Goal: Information Seeking & Learning: Learn about a topic

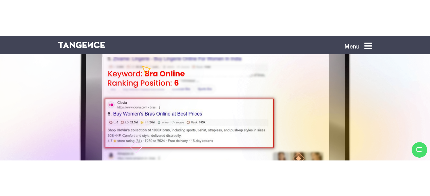
scroll to position [134, 0]
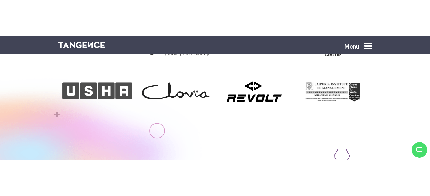
scroll to position [379, 0]
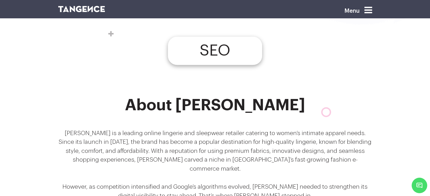
scroll to position [291, 0]
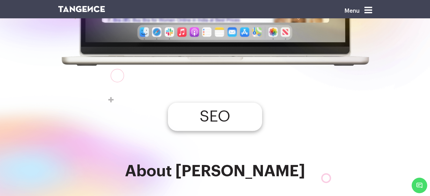
scroll to position [180, 0]
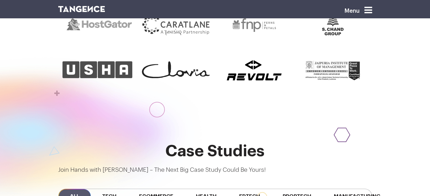
scroll to position [379, 0]
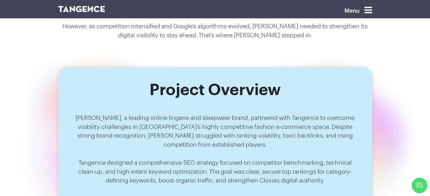
scroll to position [421, 0]
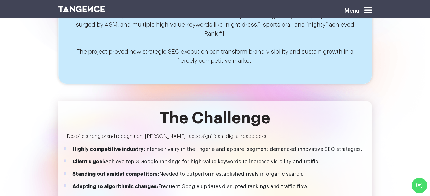
scroll to position [607, 0]
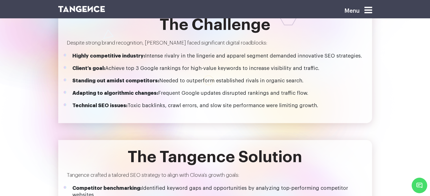
scroll to position [700, 0]
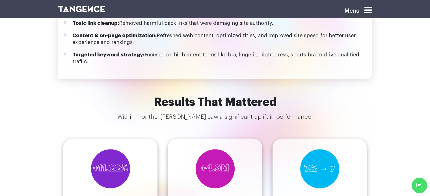
scroll to position [875, 0]
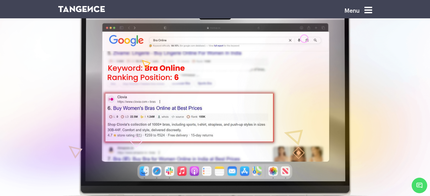
scroll to position [53, 0]
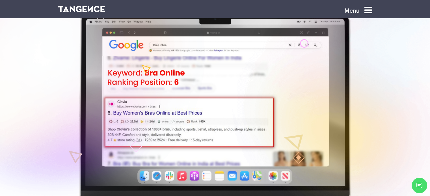
click at [310, 116] on div at bounding box center [375, 69] width 337 height 391
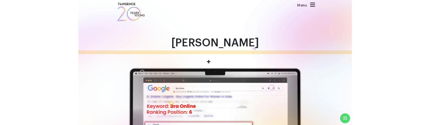
scroll to position [2, 0]
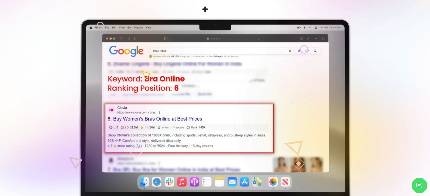
scroll to position [0, 0]
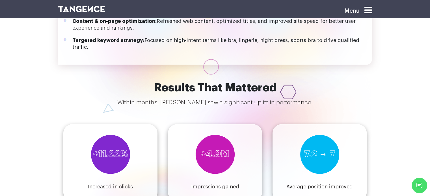
scroll to position [882, 0]
drag, startPoint x: 134, startPoint y: 157, endPoint x: 86, endPoint y: 159, distance: 47.2
click at [86, 159] on div "+11.22% Increased in clicks" at bounding box center [110, 162] width 94 height 77
click at [247, 183] on section "Results That Mattered Within months, Clovia saw a significant uplift in perform…" at bounding box center [215, 156] width 430 height 151
click at [136, 154] on div "+11.22% Increased in clicks" at bounding box center [110, 162] width 94 height 77
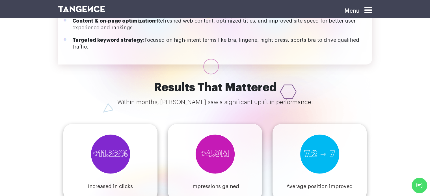
click at [102, 183] on h4 "Increased in clicks" at bounding box center [110, 186] width 45 height 7
copy div "Increased in clicks"
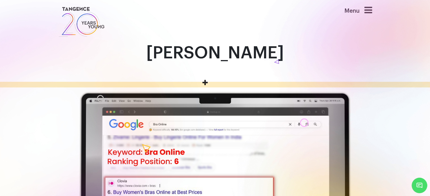
drag, startPoint x: 231, startPoint y: 49, endPoint x: 205, endPoint y: 53, distance: 26.2
click at [205, 53] on div "[PERSON_NAME]" at bounding box center [215, 168] width 322 height 249
click at [205, 53] on div at bounding box center [54, 161] width 312 height 370
drag, startPoint x: 205, startPoint y: 53, endPoint x: 241, endPoint y: 49, distance: 36.6
click at [241, 49] on div "[PERSON_NAME]" at bounding box center [215, 168] width 322 height 249
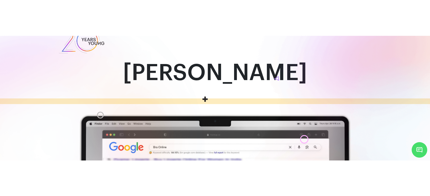
scroll to position [19, 0]
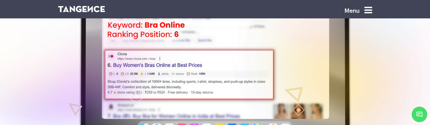
scroll to position [91, 0]
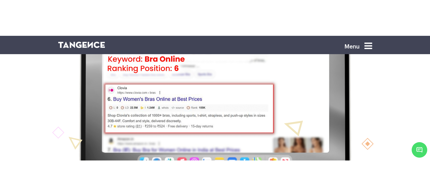
scroll to position [96, 0]
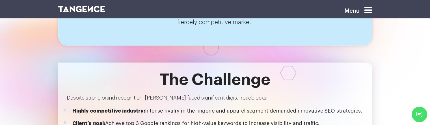
scroll to position [635, 0]
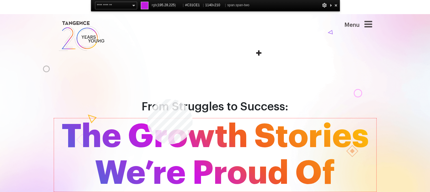
click at [147, 118] on span "The Growth Stories We’re Proud Of" at bounding box center [215, 154] width 322 height 73
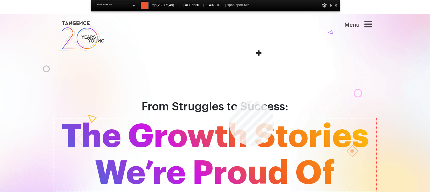
click at [229, 118] on span "The Growth Stories We’re Proud Of" at bounding box center [215, 154] width 322 height 73
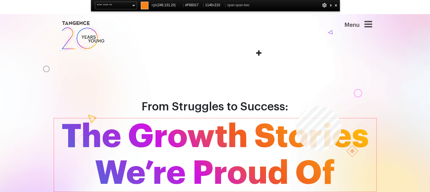
click at [296, 118] on span "The Growth Stories We’re Proud Of" at bounding box center [215, 154] width 322 height 73
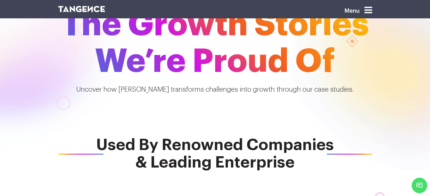
scroll to position [45, 0]
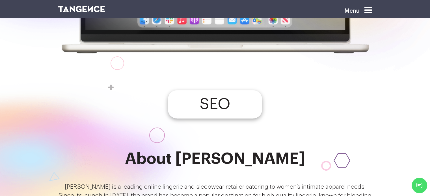
scroll to position [197, 0]
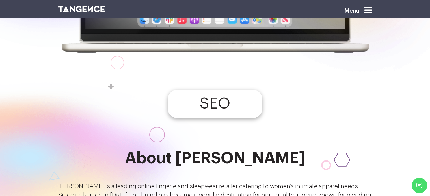
scroll to position [199, 0]
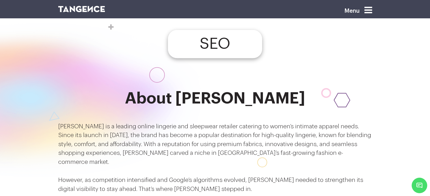
scroll to position [255, 0]
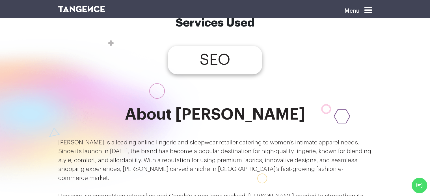
drag, startPoint x: 221, startPoint y: 87, endPoint x: 174, endPoint y: 129, distance: 63.2
click at [174, 129] on div "About Clovia Clovia is a leading online lingerie and sleepwear retailer caterin…" at bounding box center [214, 160] width 313 height 109
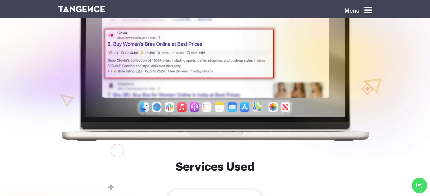
scroll to position [97, 0]
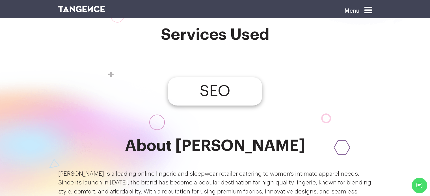
scroll to position [239, 0]
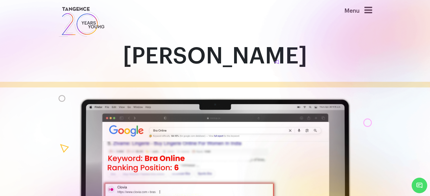
click at [246, 64] on div at bounding box center [375, 148] width 337 height 391
drag, startPoint x: 246, startPoint y: 64, endPoint x: 209, endPoint y: 63, distance: 37.6
click at [209, 63] on div "[PERSON_NAME]" at bounding box center [215, 171] width 322 height 255
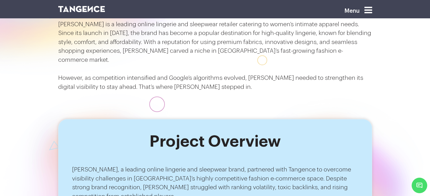
scroll to position [403, 0]
